Goal: Information Seeking & Learning: Understand process/instructions

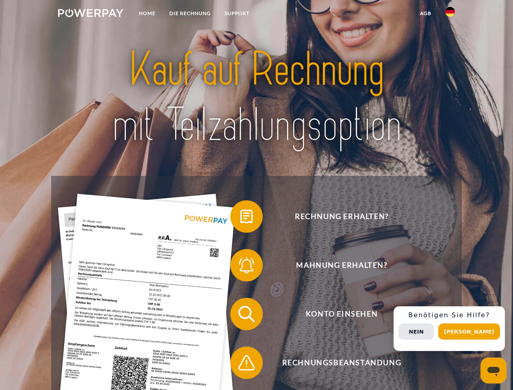
click at [91, 14] on img at bounding box center [90, 13] width 65 height 8
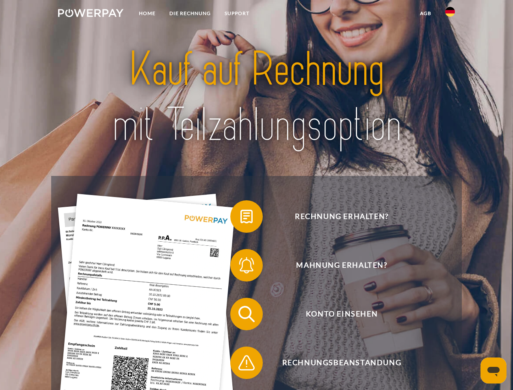
click at [450, 14] on img at bounding box center [450, 12] width 10 height 10
click at [425, 13] on link "agb" at bounding box center [425, 13] width 25 height 15
click at [240, 218] on span at bounding box center [234, 216] width 41 height 41
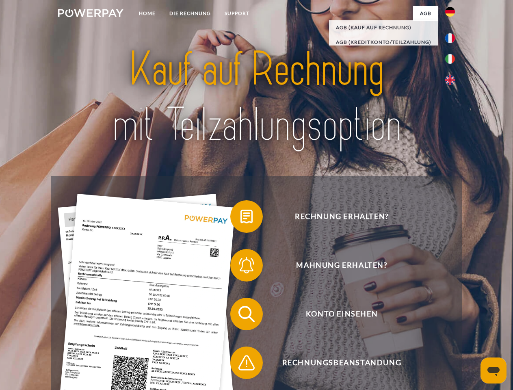
click at [240, 267] on span at bounding box center [234, 265] width 41 height 41
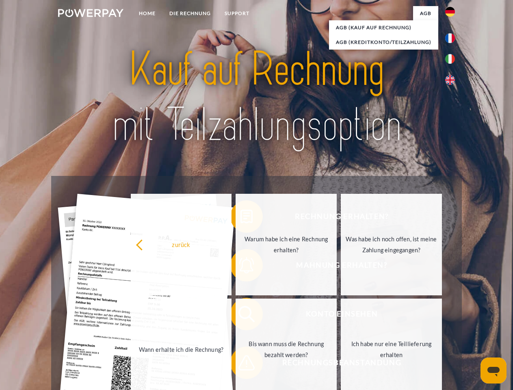
click at [240, 315] on link "Bis wann muss die Rechnung bezahlt werden?" at bounding box center [285, 348] width 101 height 101
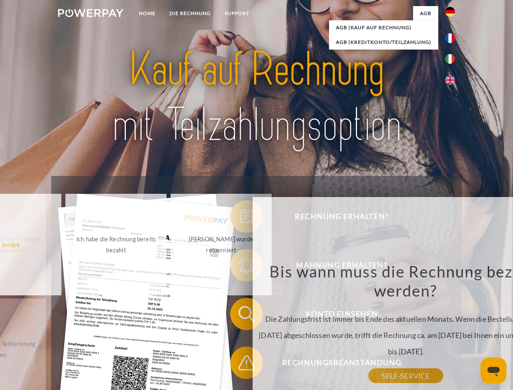
click at [240, 364] on span at bounding box center [234, 362] width 41 height 41
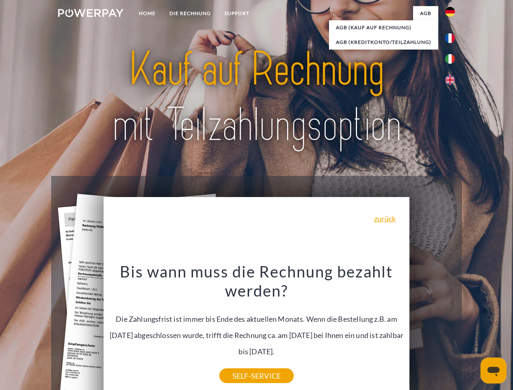
click at [452, 328] on div "Rechnung erhalten? Mahnung erhalten? Konto einsehen" at bounding box center [256, 338] width 410 height 325
click at [432, 330] on span "Konto einsehen" at bounding box center [341, 314] width 199 height 32
click at [472, 331] on header "Home DIE RECHNUNG SUPPORT" at bounding box center [256, 280] width 513 height 561
